Goal: Information Seeking & Learning: Learn about a topic

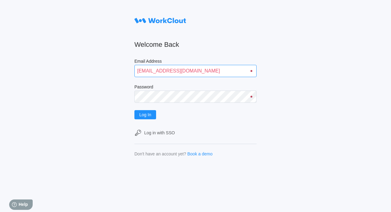
type input "quadristi@simcona.com"
